Goal: Task Accomplishment & Management: Use online tool/utility

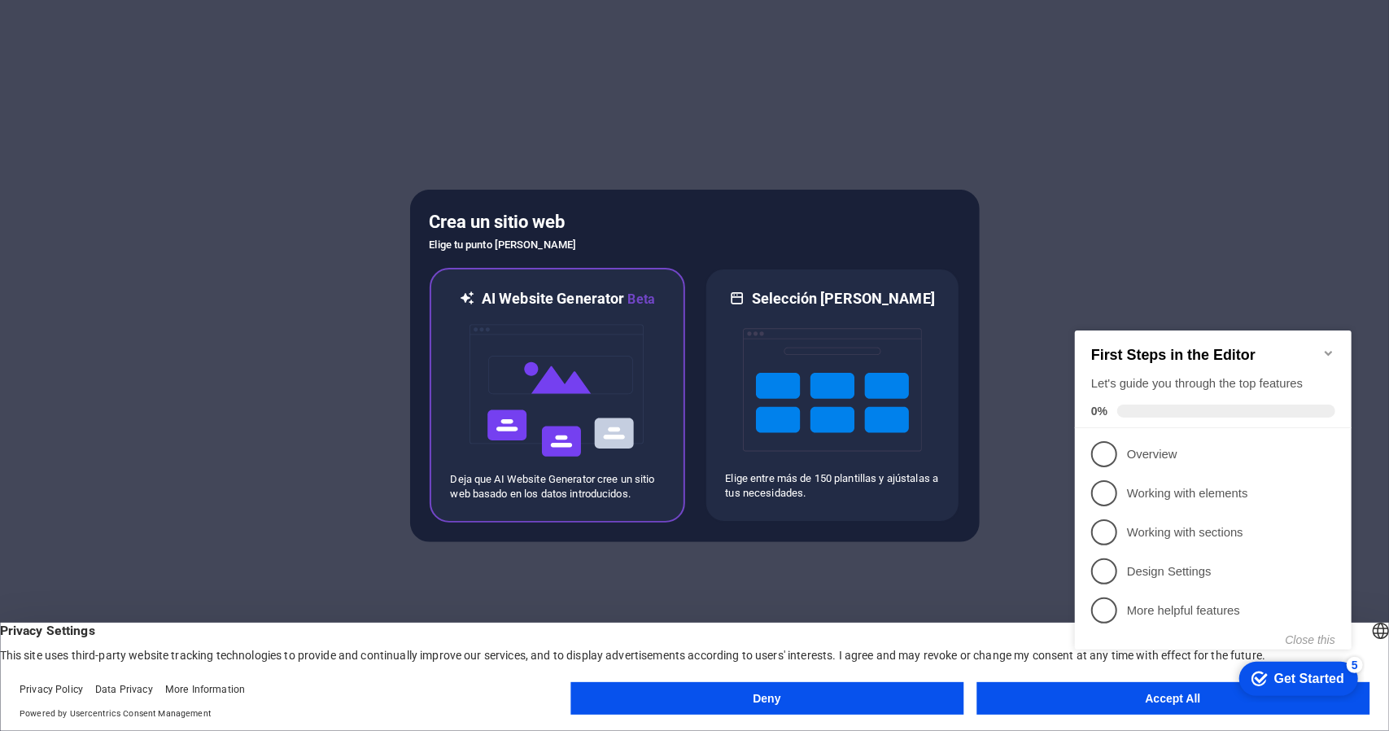
click at [560, 318] on img at bounding box center [557, 390] width 179 height 163
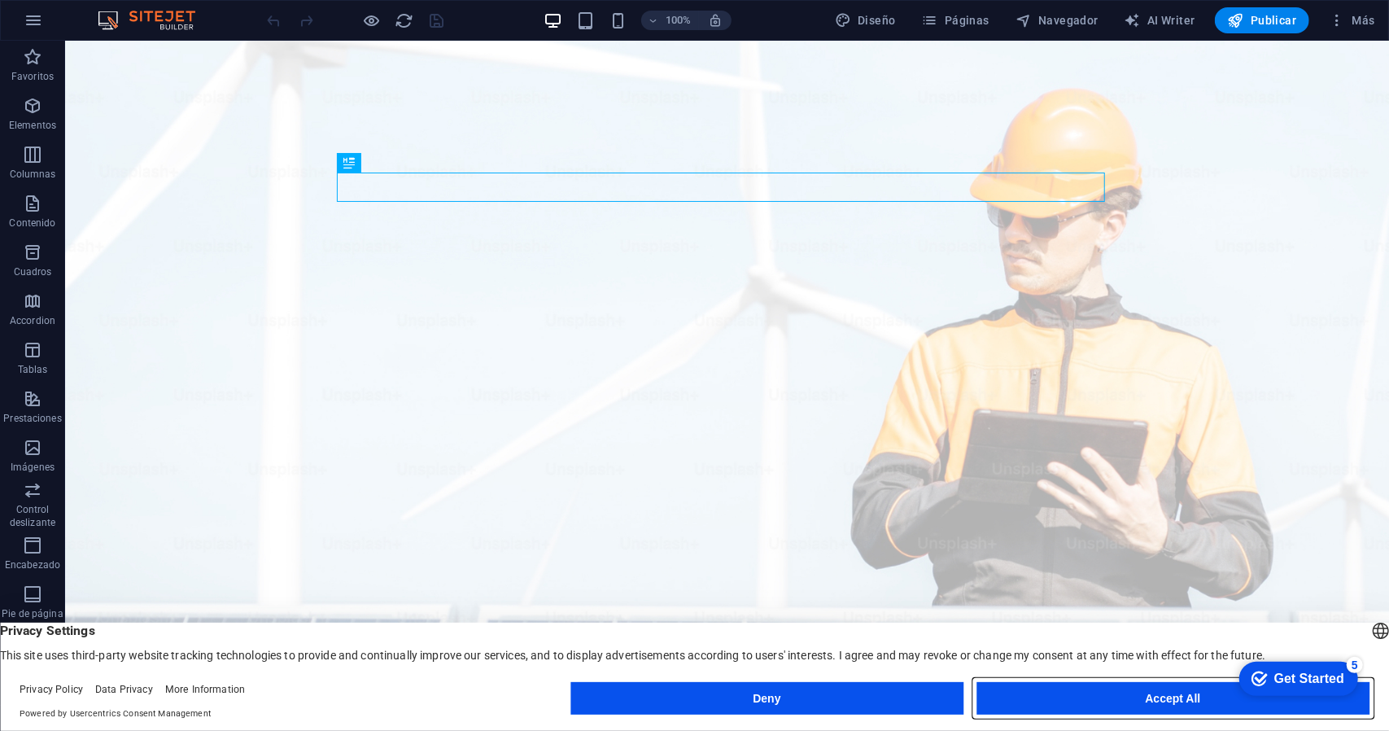
click at [1146, 699] on button "Accept All" at bounding box center [1172, 698] width 393 height 33
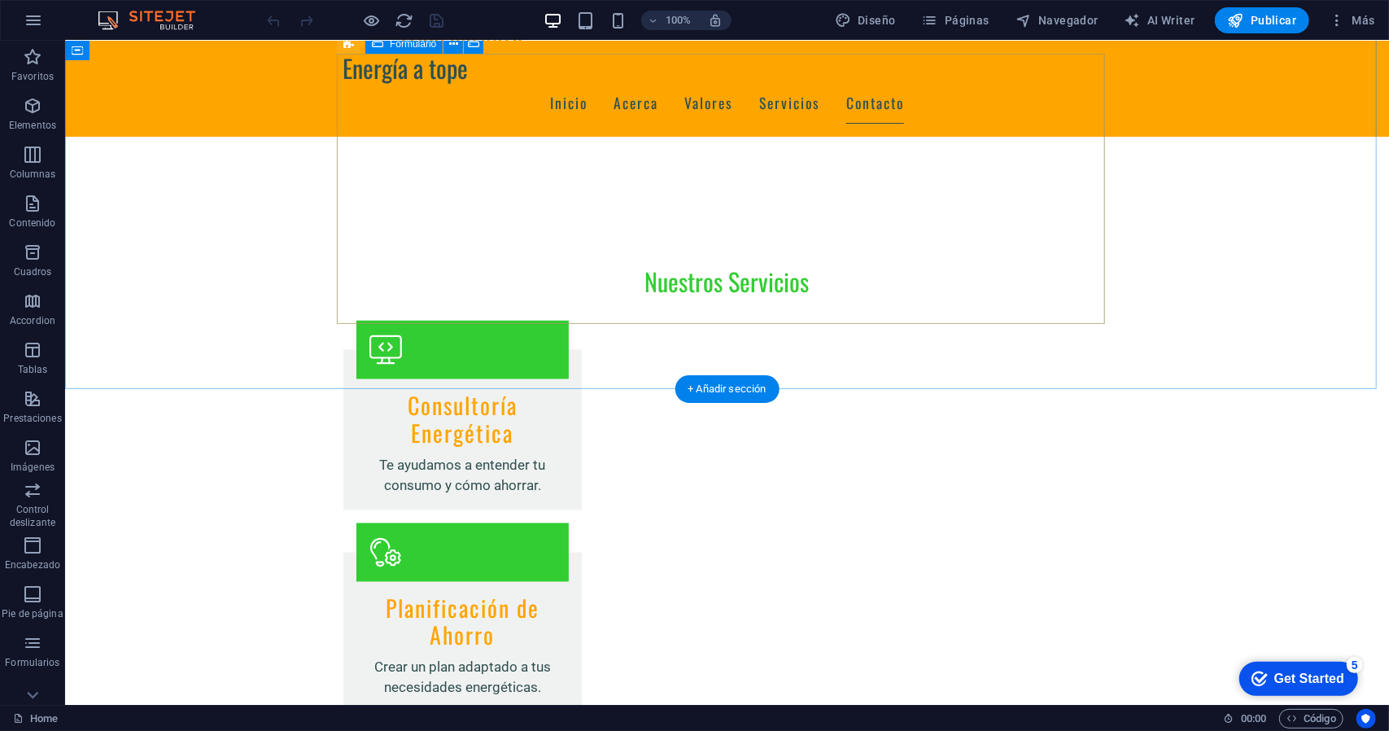
scroll to position [2026, 0]
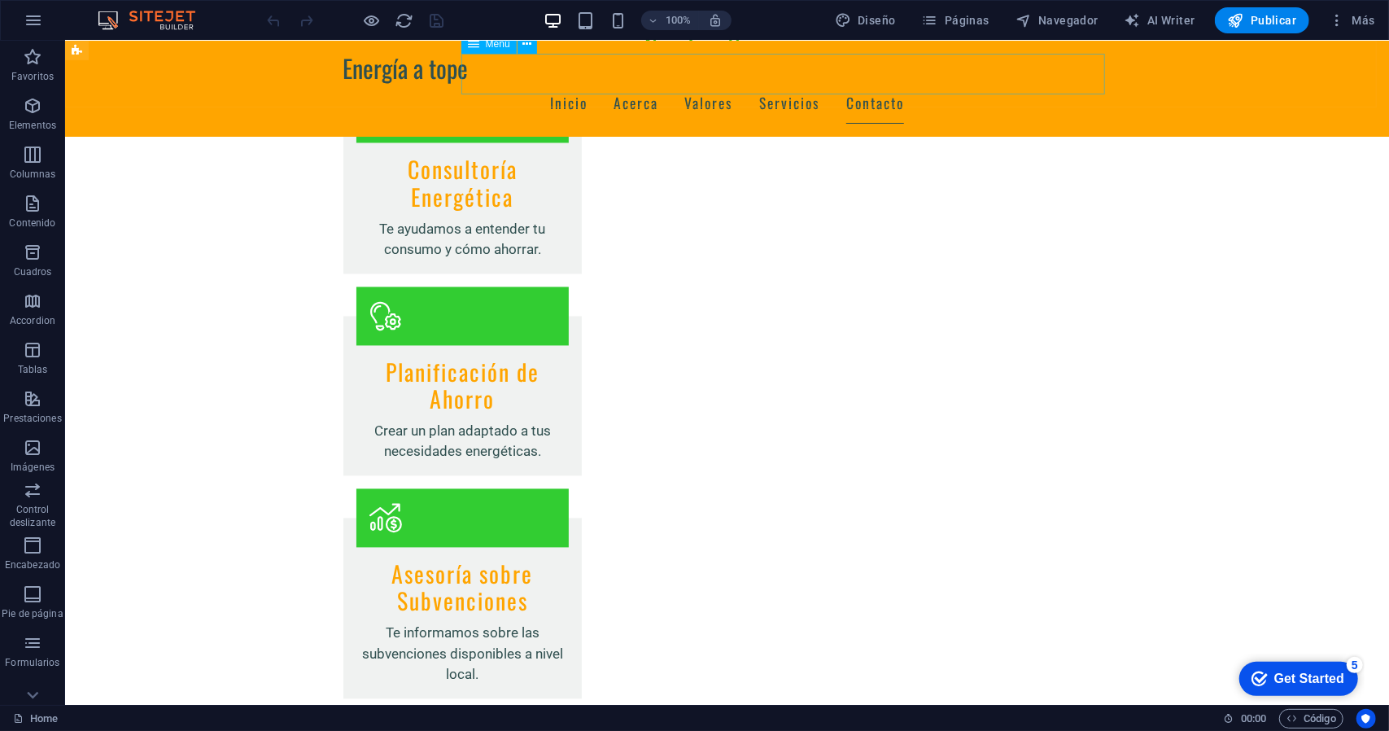
click at [695, 82] on nav "Inicio Acerca Valores Servicios Contacto" at bounding box center [727, 102] width 768 height 41
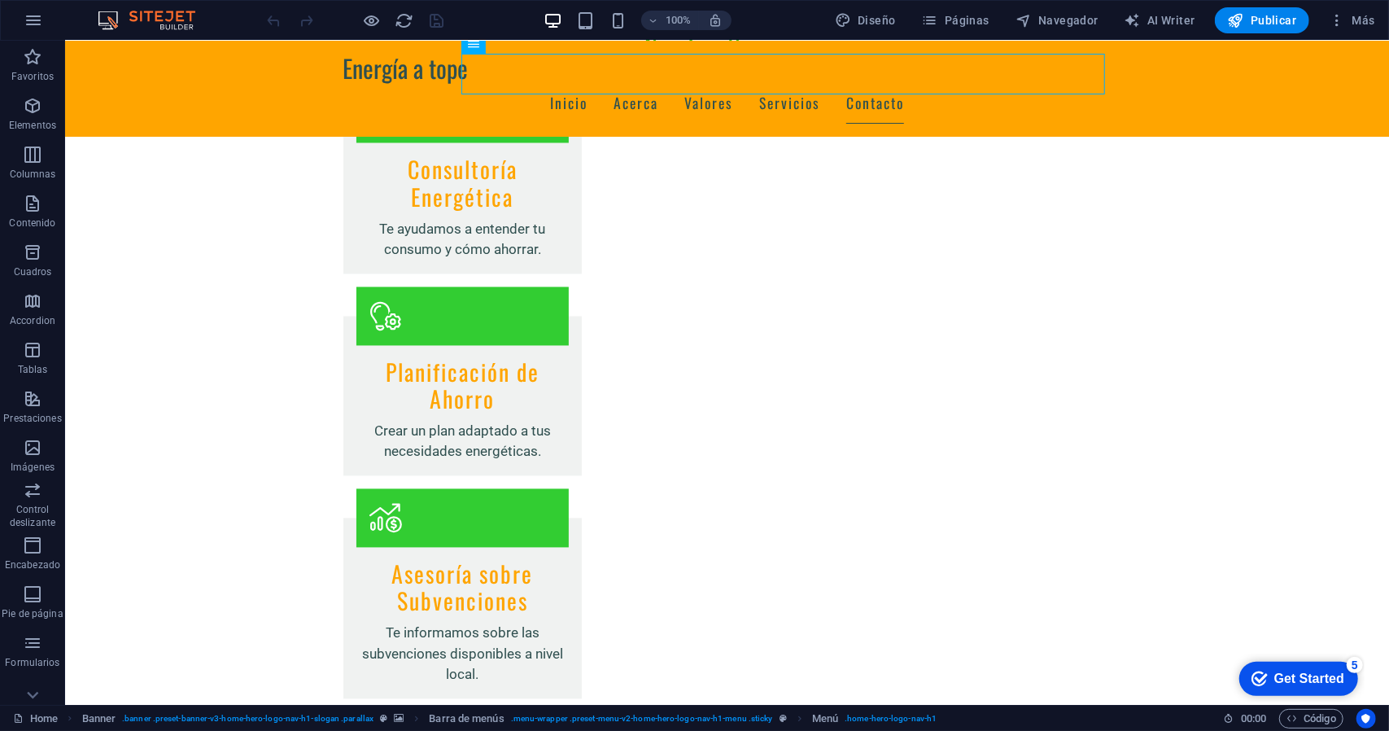
click at [1281, 679] on div "Get Started" at bounding box center [1308, 678] width 70 height 15
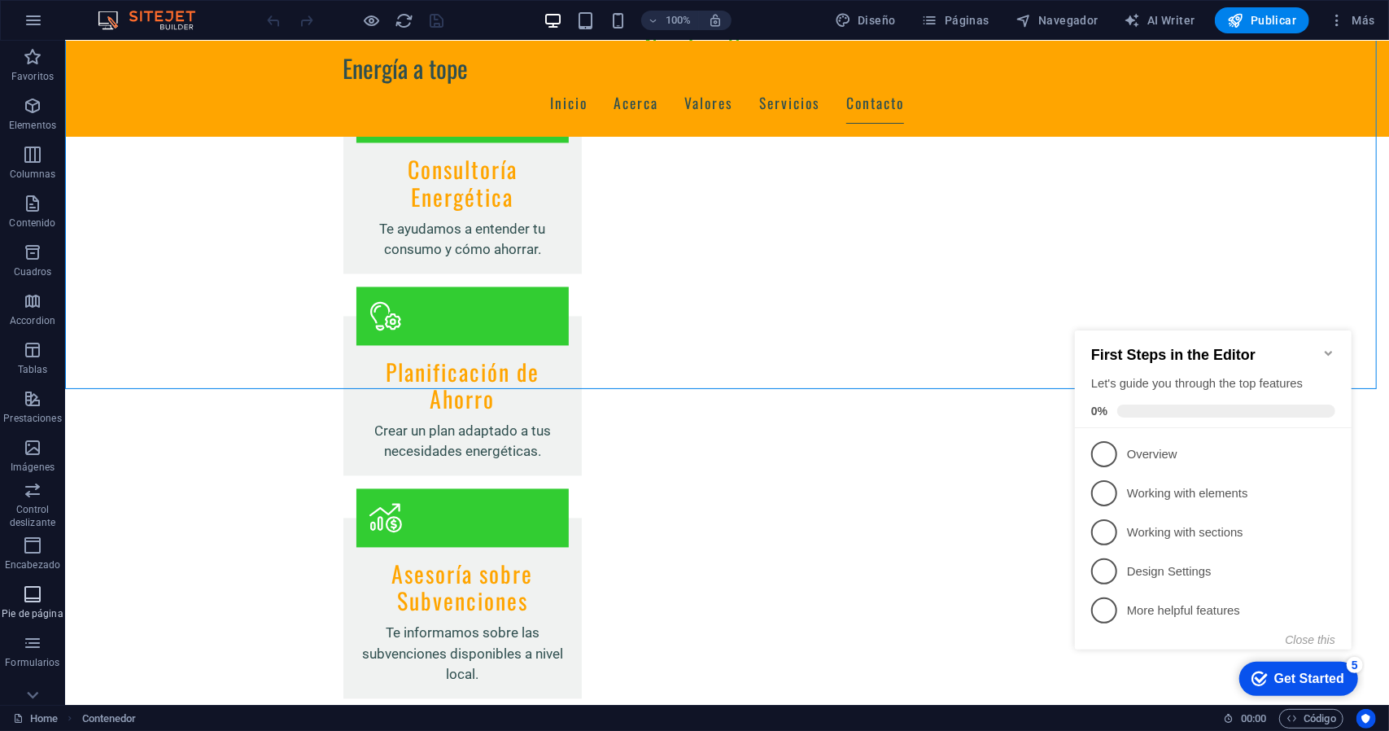
scroll to position [68, 0]
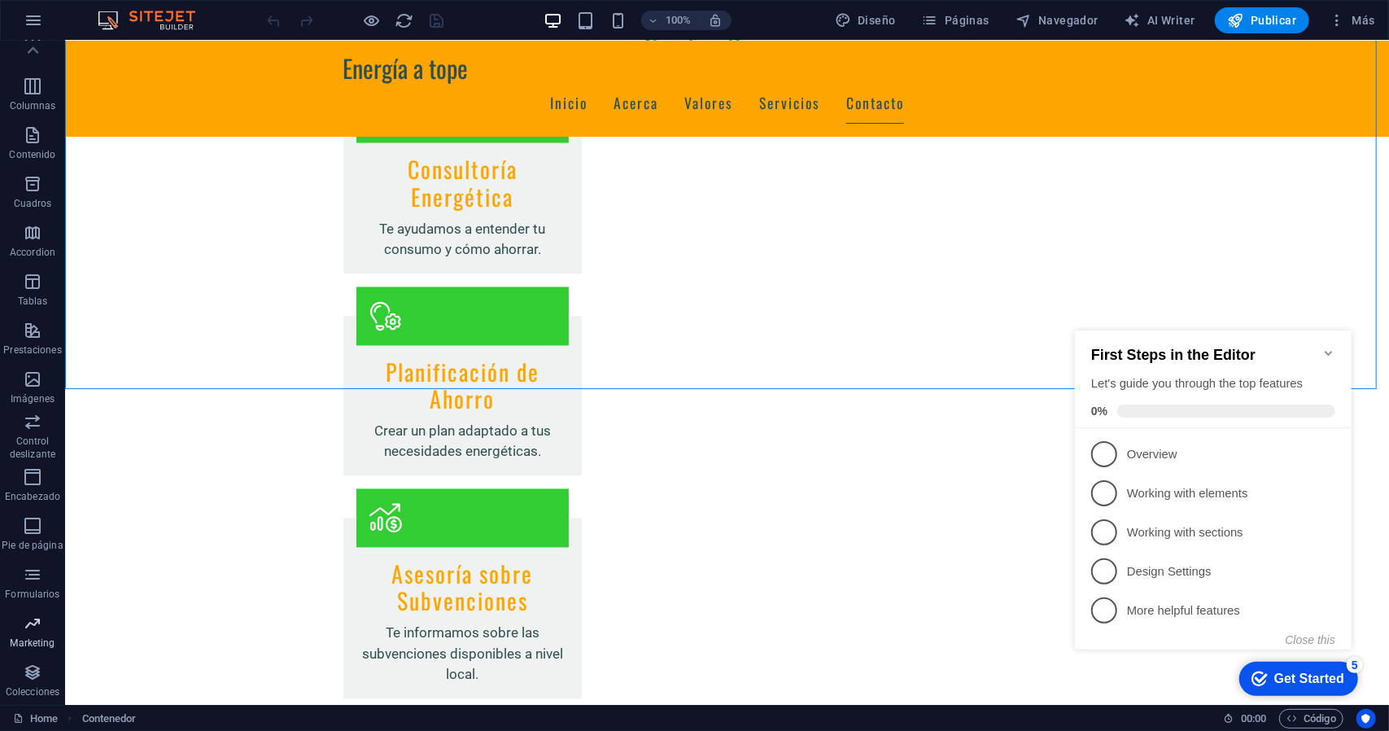
click at [39, 641] on p "Marketing" at bounding box center [32, 642] width 45 height 13
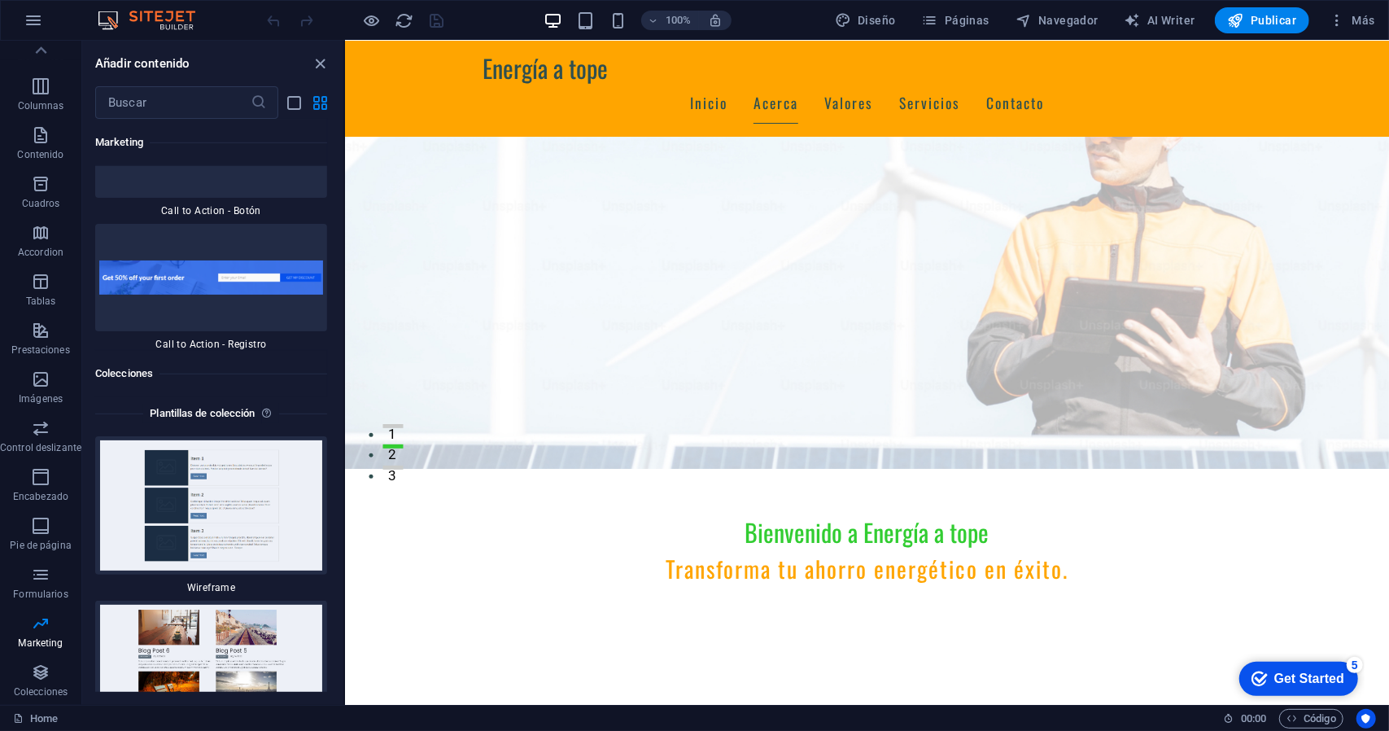
scroll to position [0, 0]
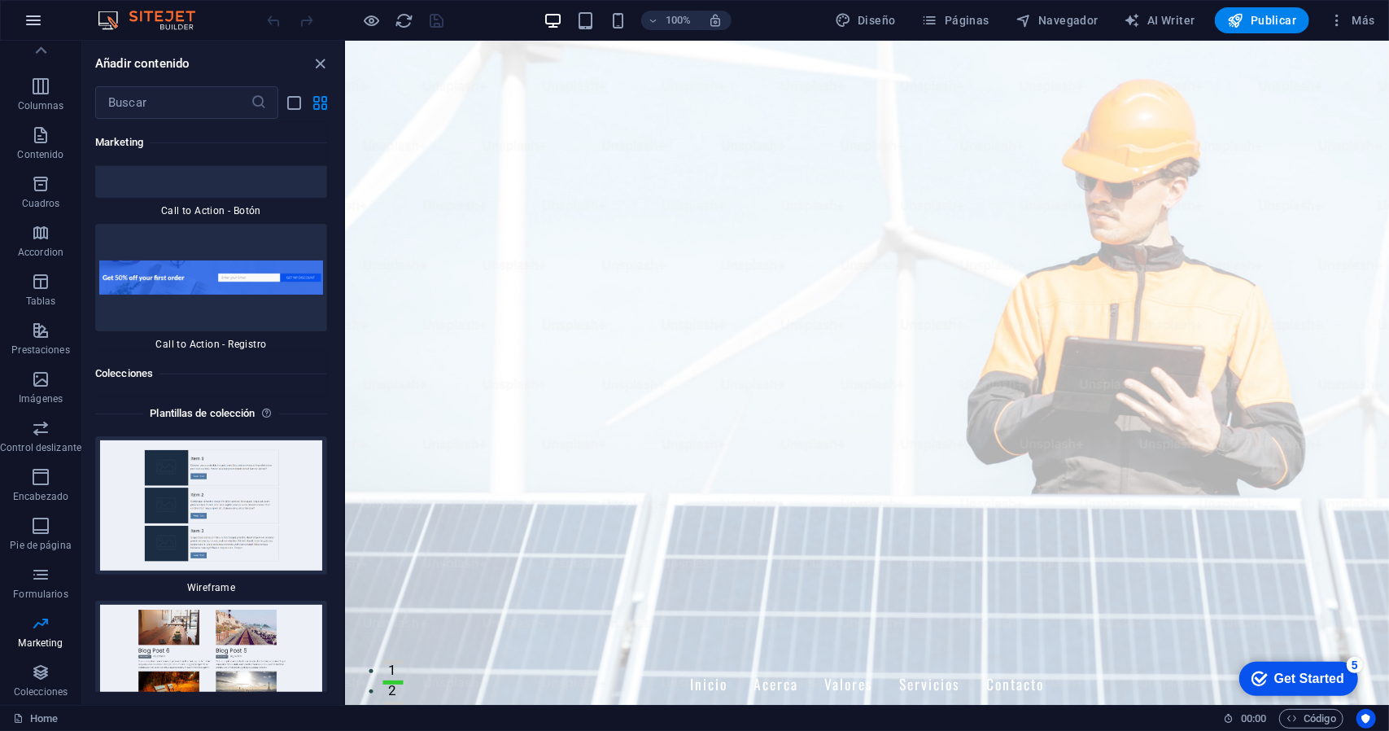
click at [26, 20] on icon "button" at bounding box center [34, 21] width 20 height 20
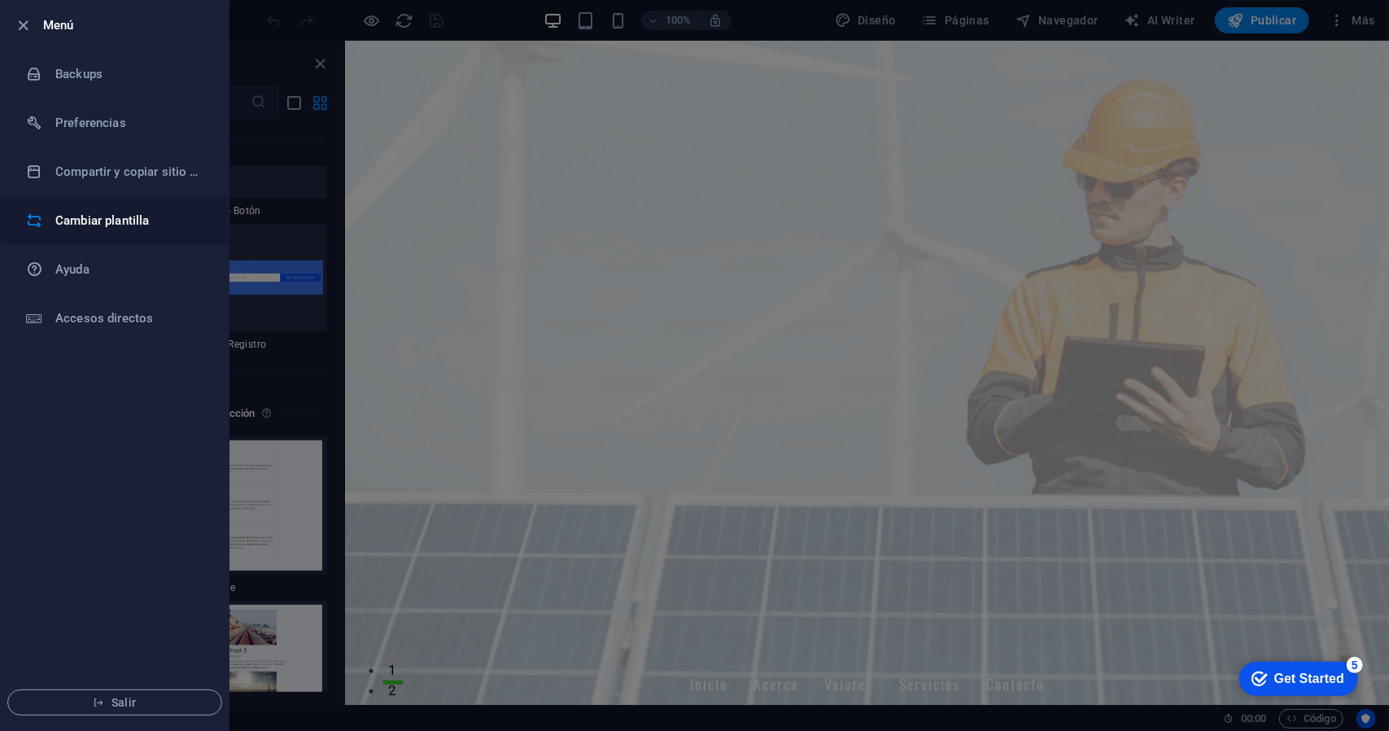
click at [130, 222] on h6 "Cambiar plantilla" at bounding box center [130, 221] width 151 height 20
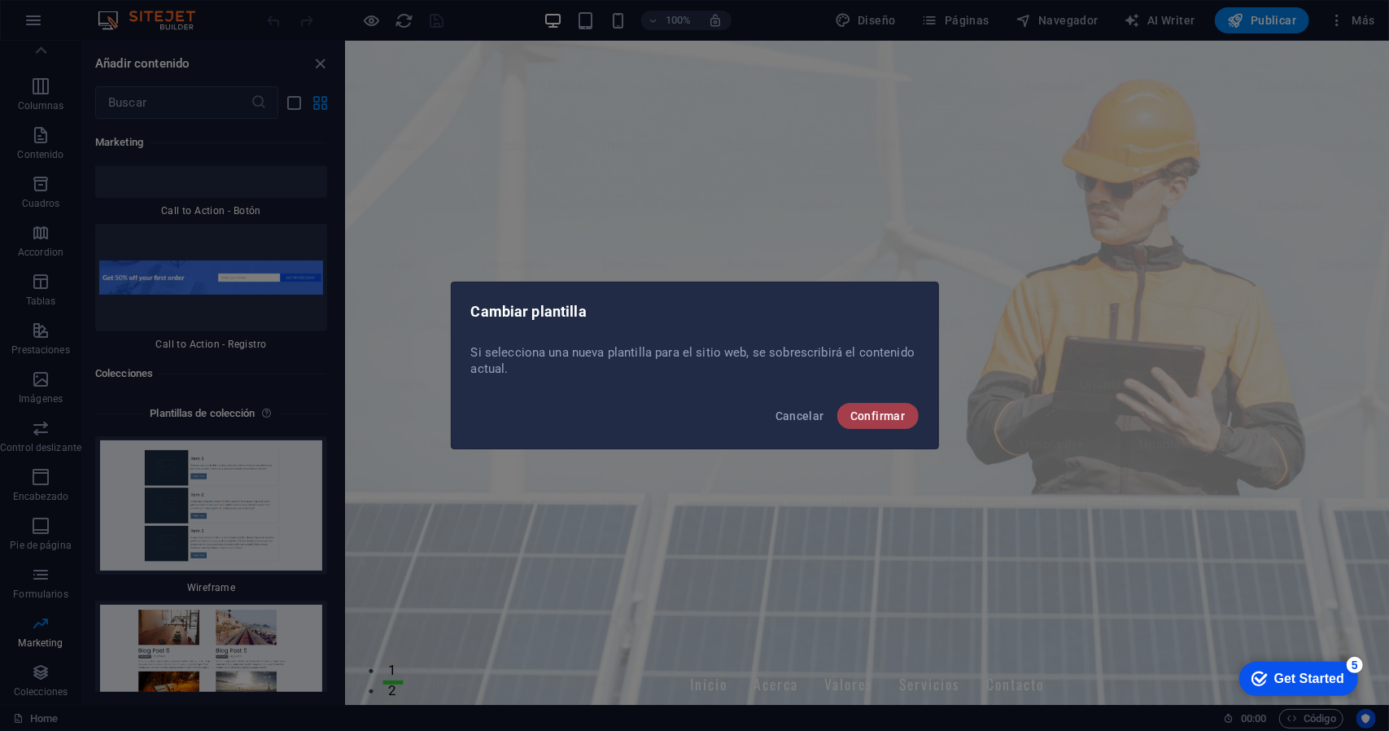
click at [867, 409] on span "Confirmar" at bounding box center [877, 415] width 55 height 13
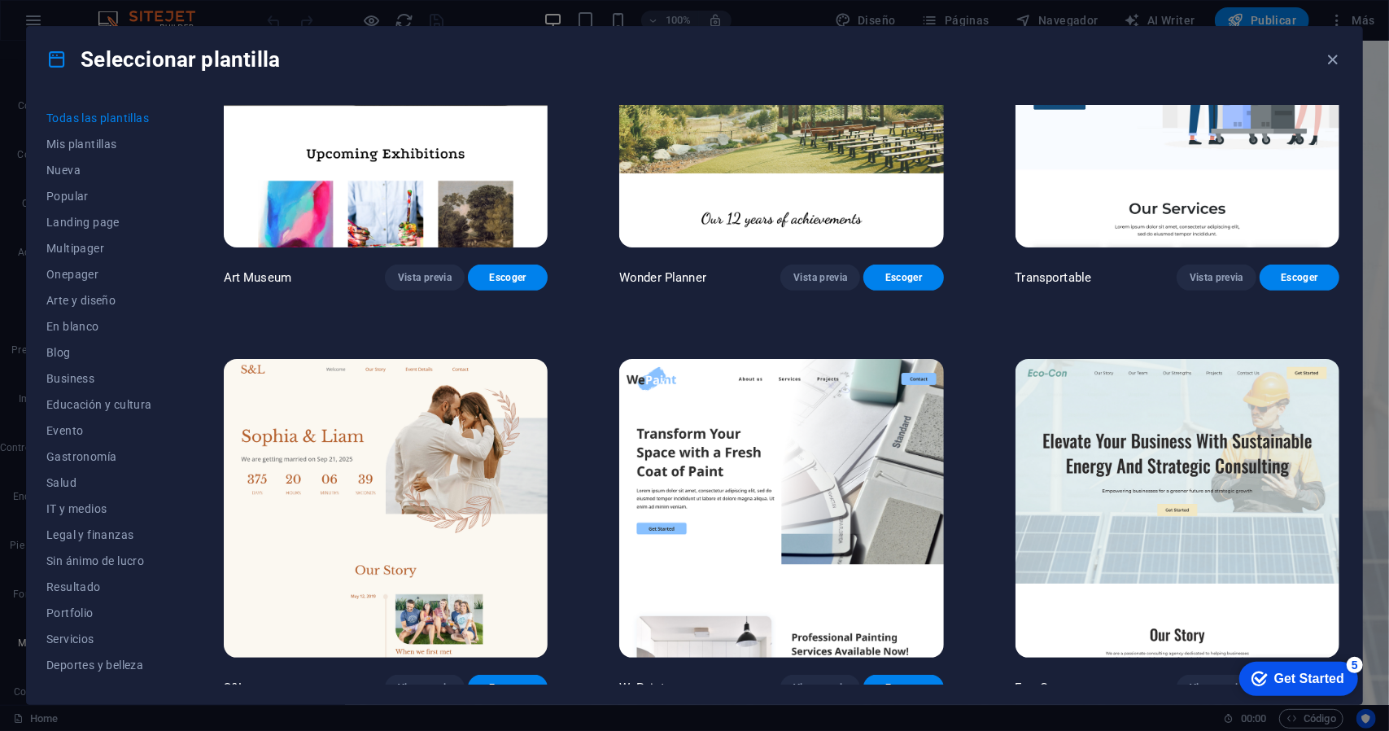
scroll to position [732, 0]
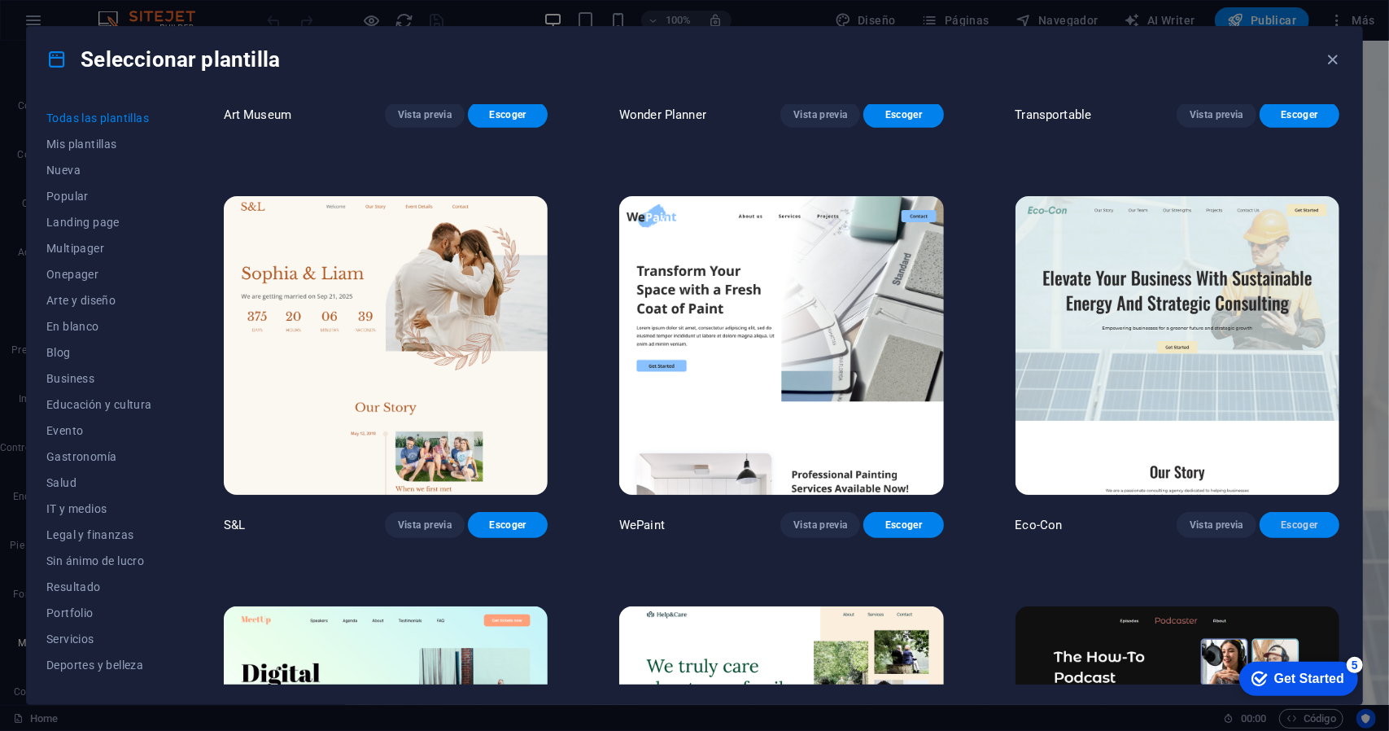
click at [1297, 512] on button "Escoger" at bounding box center [1300, 525] width 80 height 26
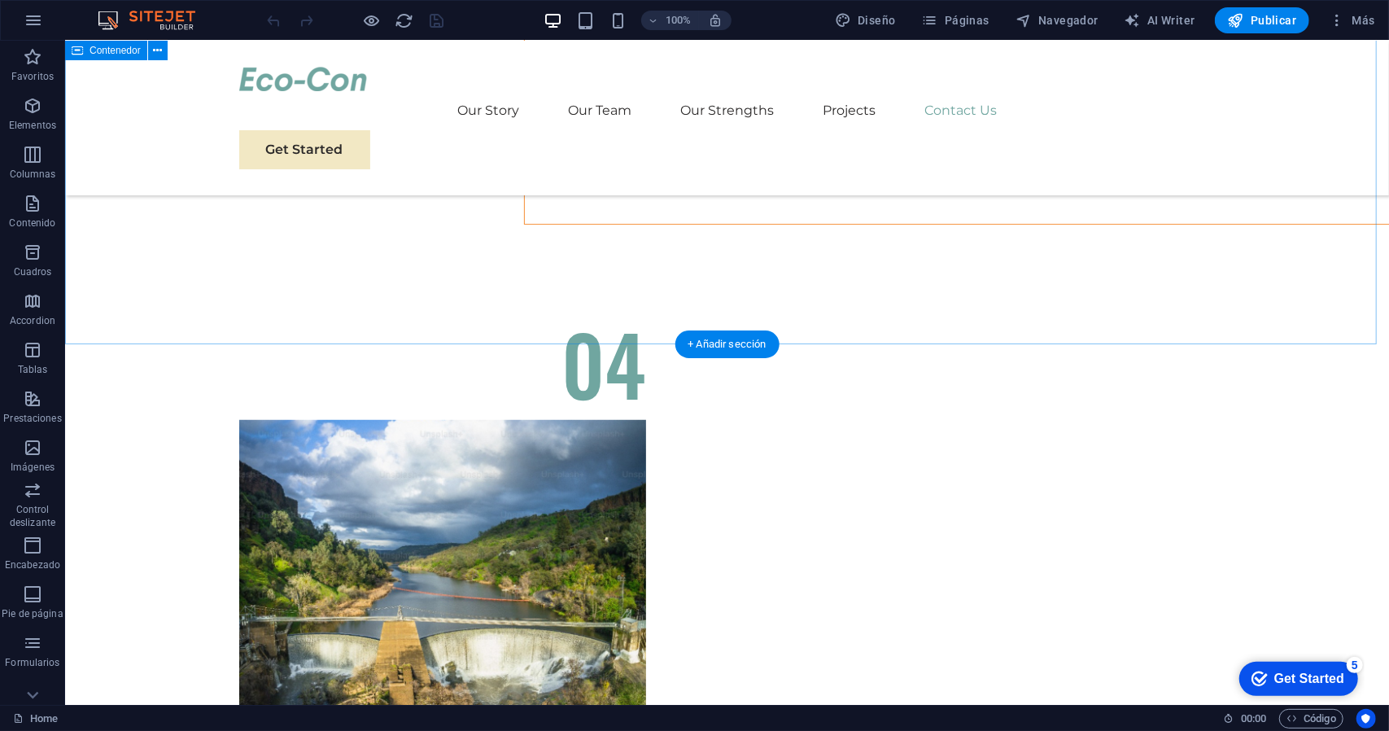
scroll to position [9298, 0]
